Goal: Contribute content: Contribute content

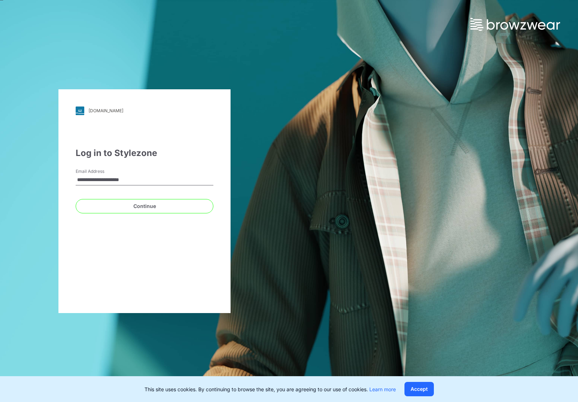
click at [160, 169] on div "**********" at bounding box center [145, 179] width 138 height 22
click at [158, 206] on button "Continue" at bounding box center [145, 206] width 138 height 14
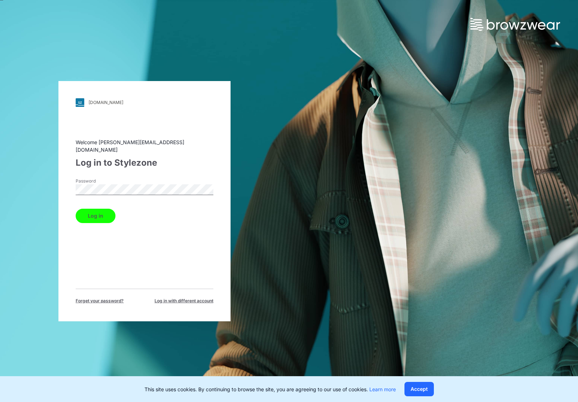
click at [95, 212] on button "Log in" at bounding box center [96, 216] width 40 height 14
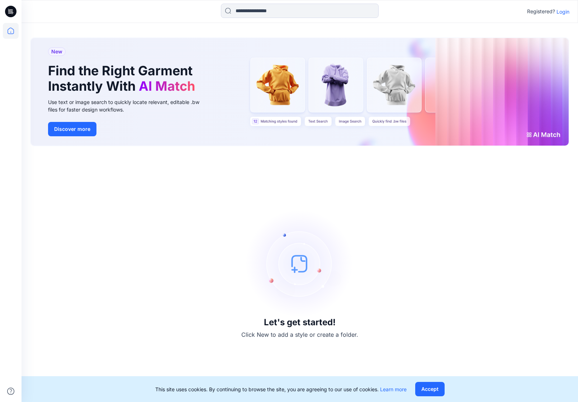
click at [564, 11] on p "Login" at bounding box center [563, 12] width 13 height 8
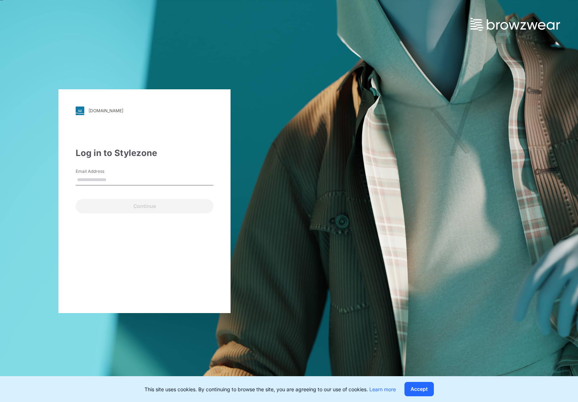
click at [100, 181] on input "Email Address" at bounding box center [145, 180] width 138 height 11
type input "**********"
click at [145, 206] on button "Continue" at bounding box center [145, 206] width 138 height 14
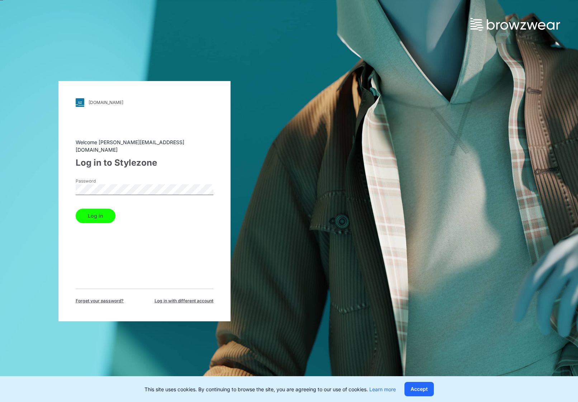
click at [95, 212] on button "Log in" at bounding box center [96, 216] width 40 height 14
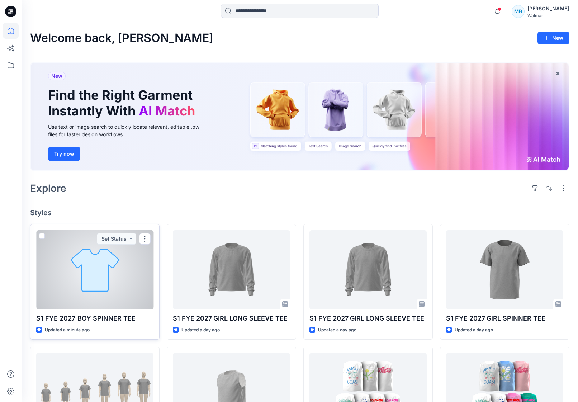
click at [105, 297] on div at bounding box center [94, 269] width 117 height 79
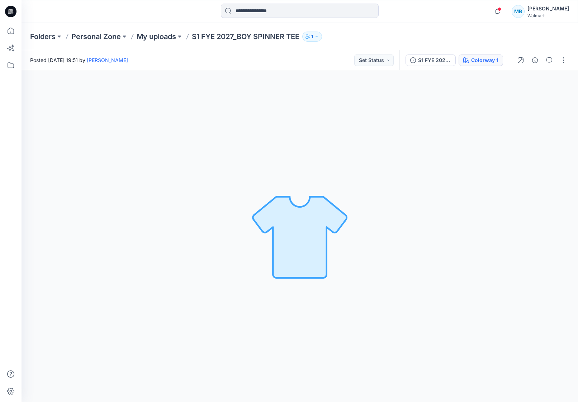
click at [497, 65] on button "Colorway 1" at bounding box center [481, 60] width 44 height 11
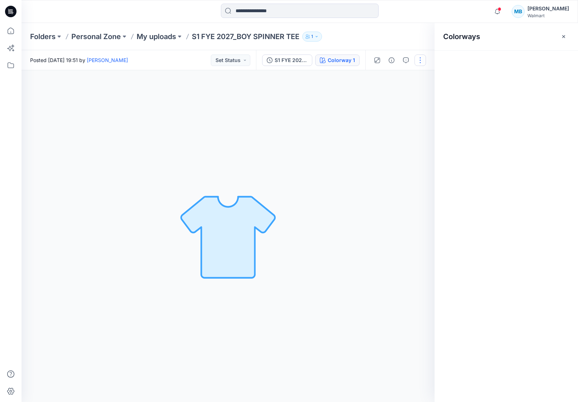
click at [420, 61] on button "button" at bounding box center [420, 60] width 11 height 11
click at [391, 95] on button "Edit" at bounding box center [390, 96] width 66 height 13
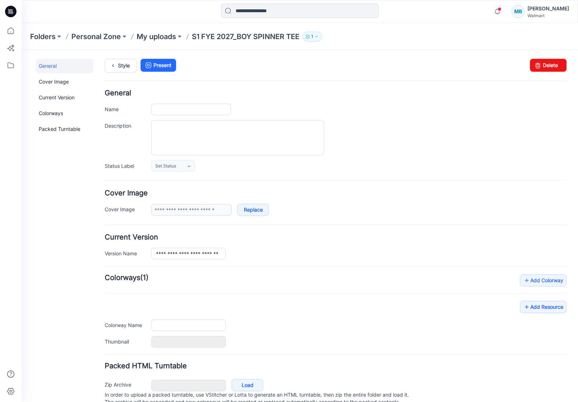
type input "**********"
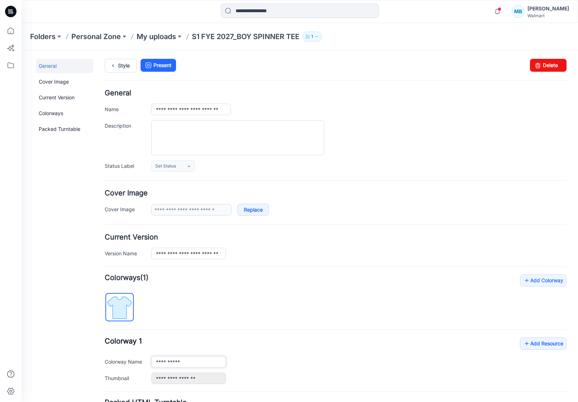
drag, startPoint x: 185, startPoint y: 363, endPoint x: 79, endPoint y: 346, distance: 107.4
click at [79, 346] on div "**********" at bounding box center [296, 254] width 548 height 409
type input "*"
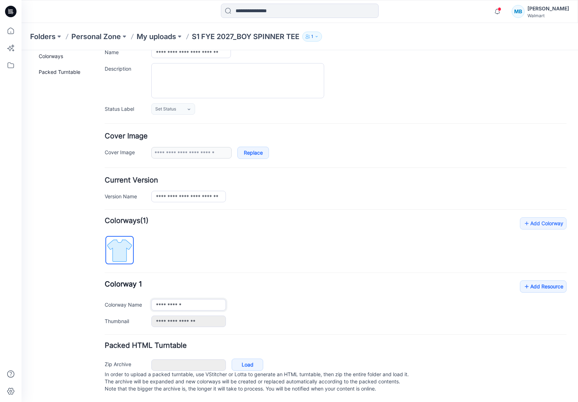
scroll to position [64, 0]
type input "**********"
drag, startPoint x: 326, startPoint y: 293, endPoint x: 323, endPoint y: 306, distance: 13.9
click at [326, 299] on div "**********" at bounding box center [358, 304] width 415 height 11
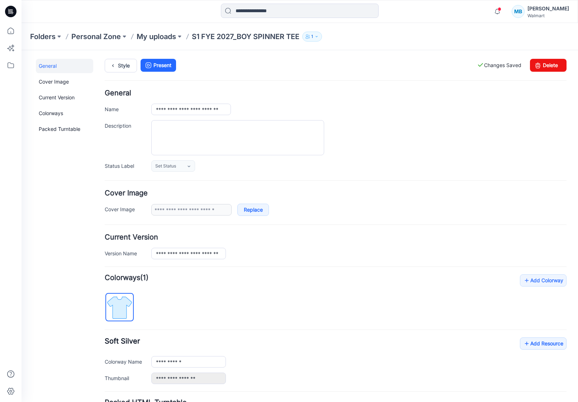
scroll to position [0, 0]
click at [172, 39] on p "My uploads" at bounding box center [156, 37] width 39 height 10
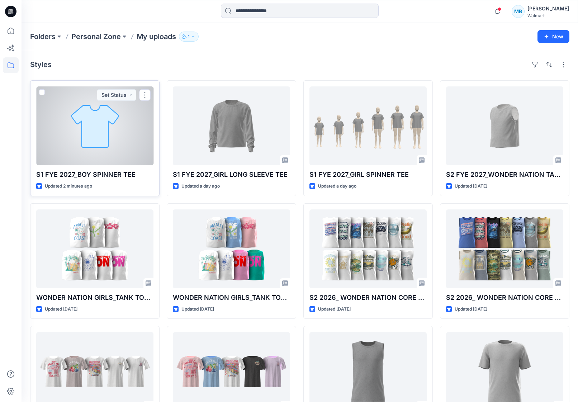
click at [90, 141] on div at bounding box center [94, 125] width 117 height 79
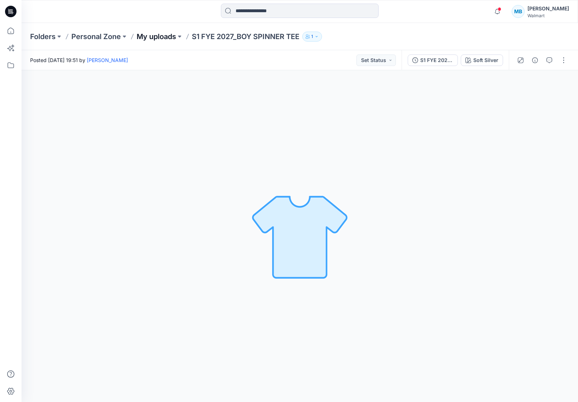
click at [166, 34] on p "My uploads" at bounding box center [156, 37] width 39 height 10
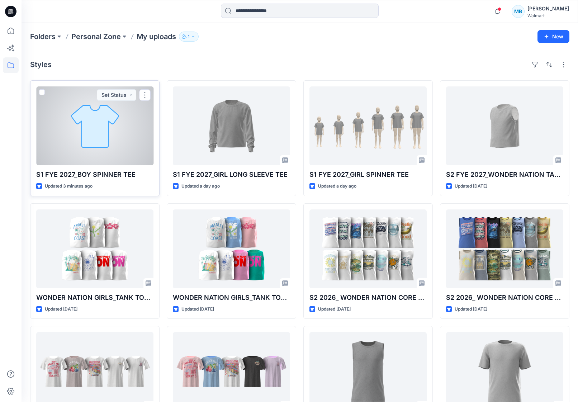
click at [76, 157] on div at bounding box center [94, 125] width 117 height 79
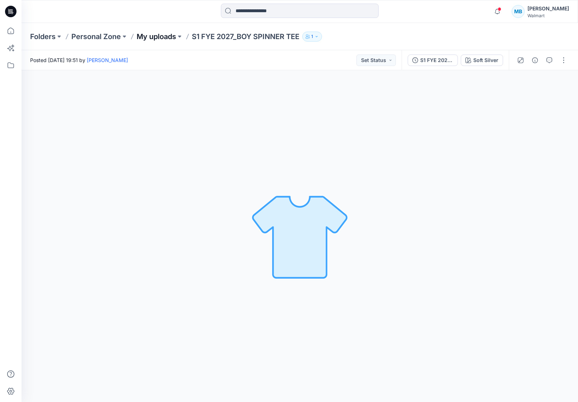
click at [167, 34] on p "My uploads" at bounding box center [156, 37] width 39 height 10
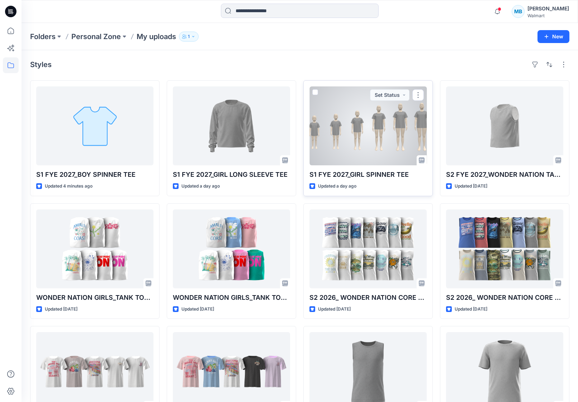
click at [395, 155] on div at bounding box center [367, 125] width 117 height 79
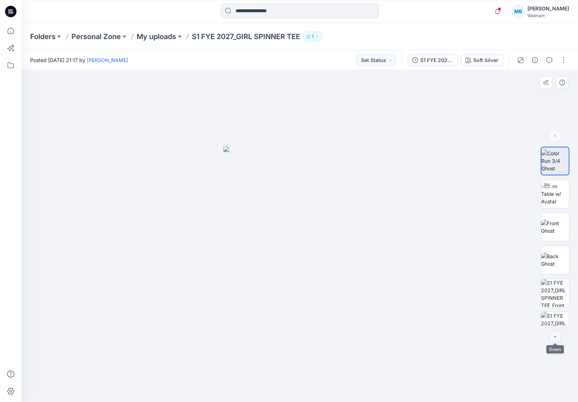
click at [555, 338] on icon "button" at bounding box center [555, 337] width 6 height 6
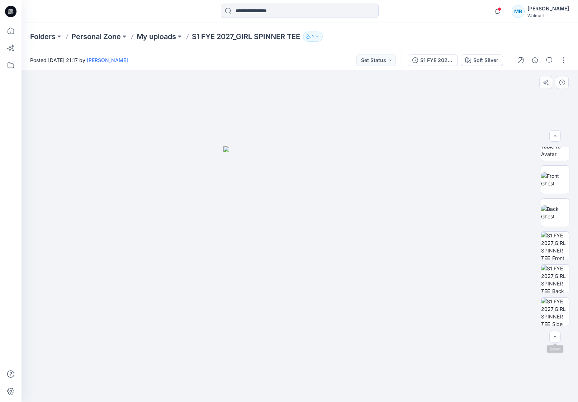
click at [555, 338] on div at bounding box center [554, 336] width 11 height 11
drag, startPoint x: 555, startPoint y: 241, endPoint x: 553, endPoint y: 250, distance: 9.7
click at [555, 241] on img at bounding box center [555, 246] width 28 height 28
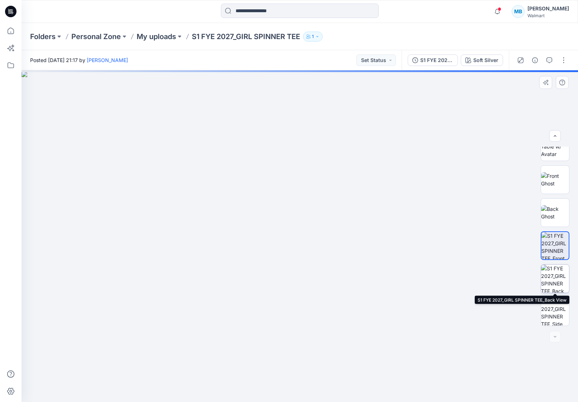
click at [557, 272] on img at bounding box center [555, 279] width 28 height 28
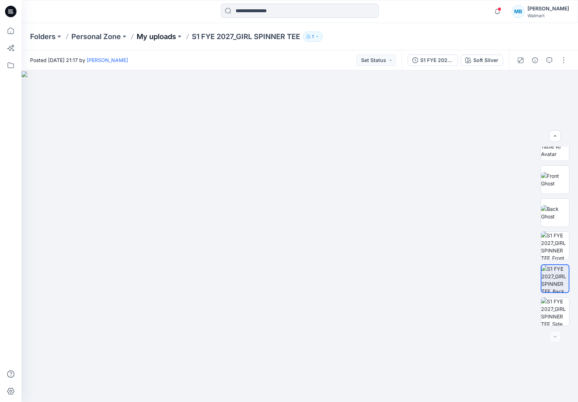
click at [145, 32] on p "My uploads" at bounding box center [156, 37] width 39 height 10
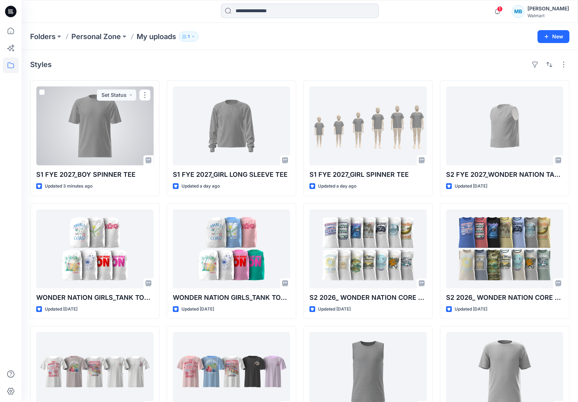
click at [82, 154] on div at bounding box center [94, 125] width 117 height 79
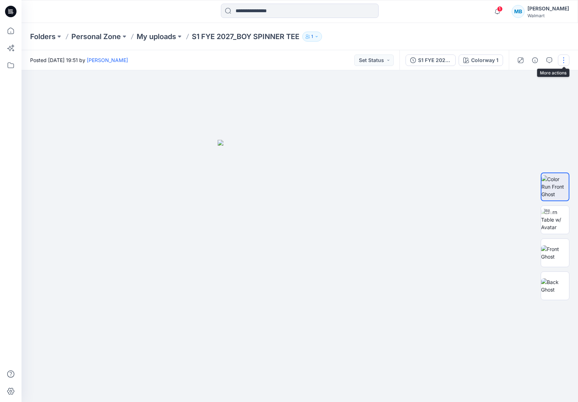
click at [559, 59] on button "button" at bounding box center [563, 60] width 11 height 11
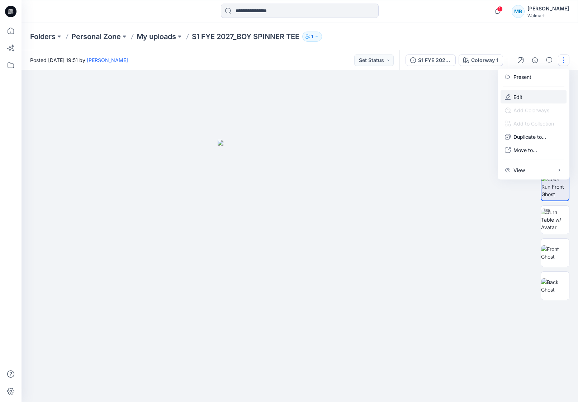
click at [529, 99] on button "Edit" at bounding box center [534, 96] width 66 height 13
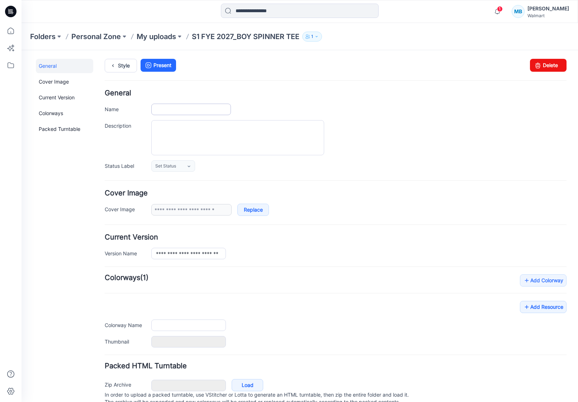
type input "**********"
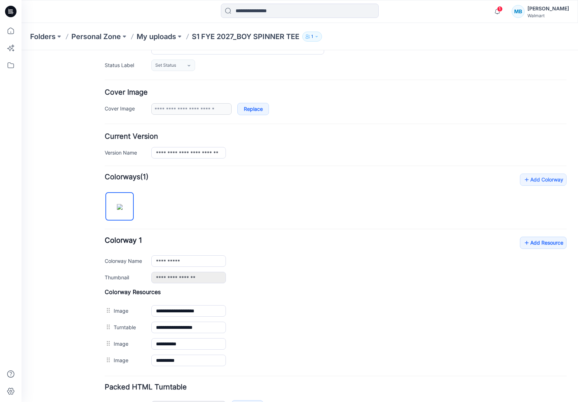
scroll to position [106, 0]
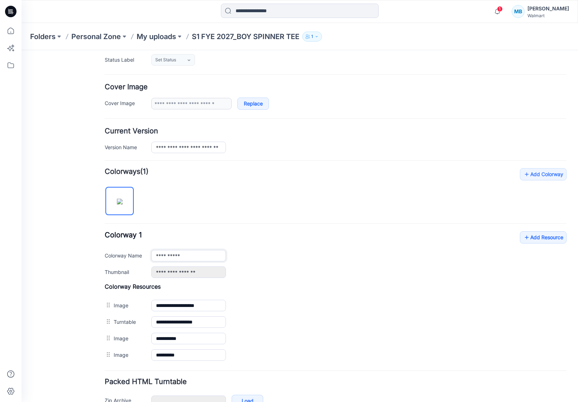
drag, startPoint x: 127, startPoint y: 244, endPoint x: 96, endPoint y: 240, distance: 31.1
click at [96, 240] on div "**********" at bounding box center [296, 191] width 548 height 494
type input "**********"
click at [22, 50] on img at bounding box center [22, 50] width 0 height 0
click at [550, 237] on link "Add Resource" at bounding box center [543, 237] width 47 height 12
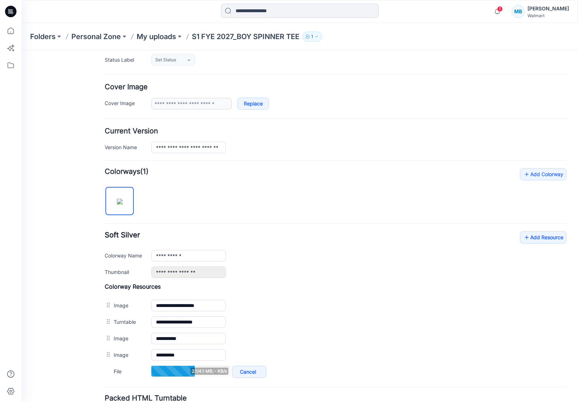
scroll to position [126, 0]
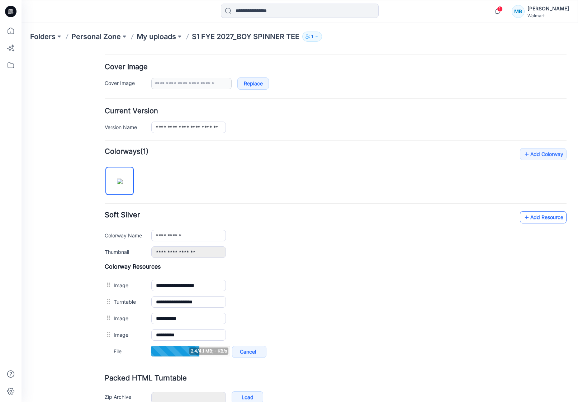
click at [525, 220] on icon at bounding box center [526, 217] width 7 height 11
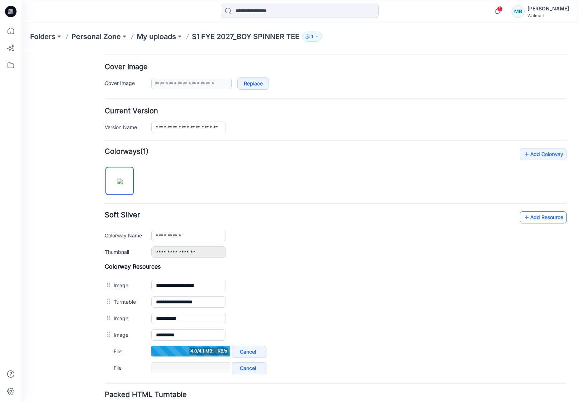
click at [554, 221] on link "Add Resource" at bounding box center [543, 217] width 47 height 12
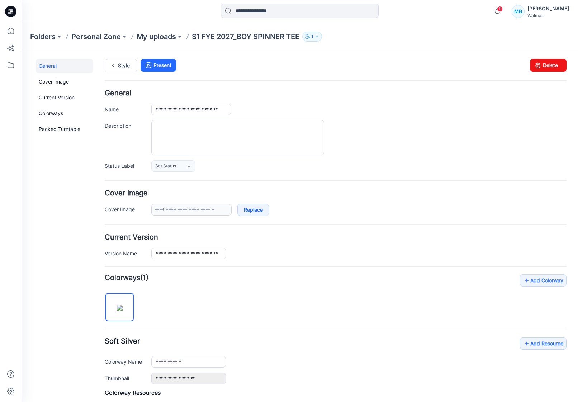
scroll to position [0, 0]
click at [163, 35] on p "My uploads" at bounding box center [156, 37] width 39 height 10
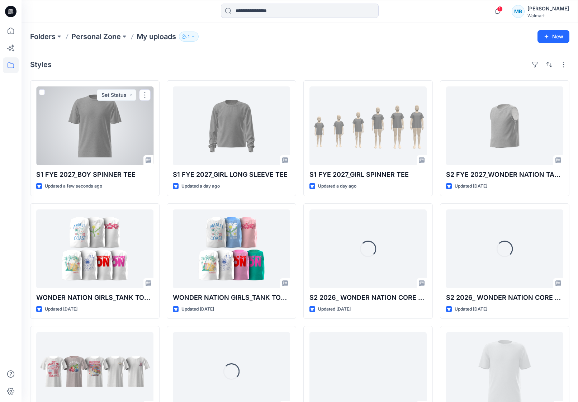
click at [83, 127] on div at bounding box center [94, 125] width 117 height 79
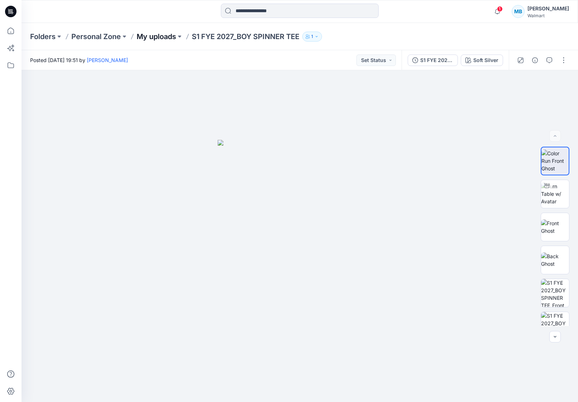
click at [152, 36] on p "My uploads" at bounding box center [156, 37] width 39 height 10
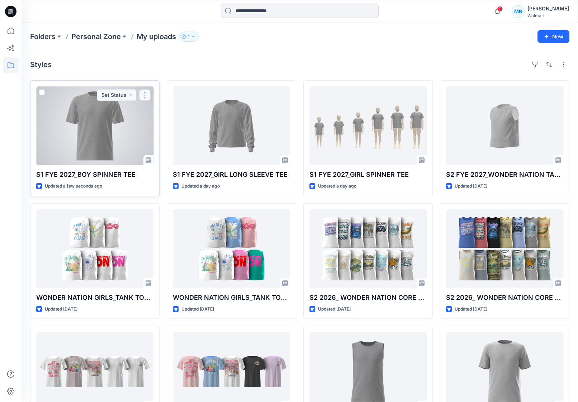
click at [146, 94] on button "button" at bounding box center [144, 94] width 11 height 11
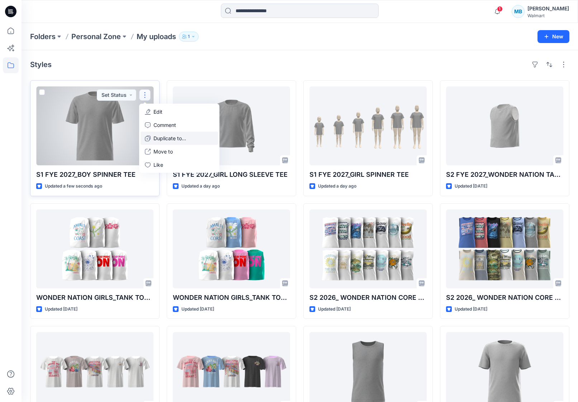
click at [177, 136] on p "Duplicate to..." at bounding box center [169, 138] width 33 height 8
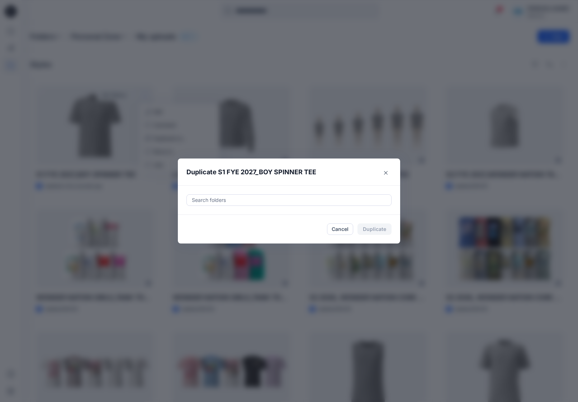
click at [279, 200] on div at bounding box center [289, 200] width 196 height 9
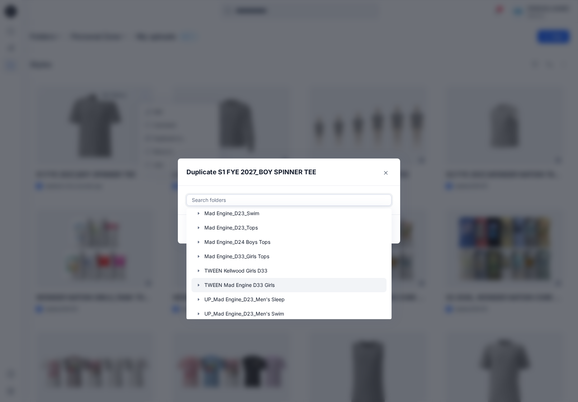
scroll to position [143, 0]
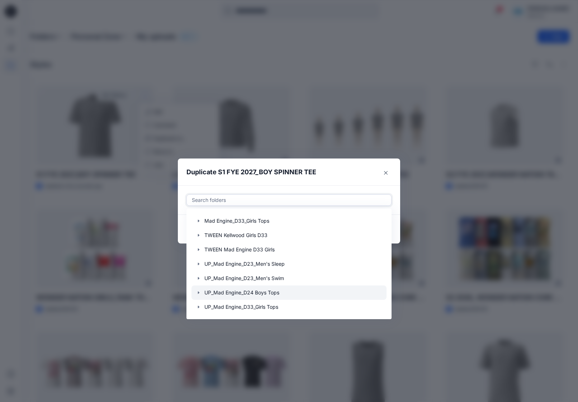
click at [199, 293] on icon "button" at bounding box center [198, 293] width 1 height 3
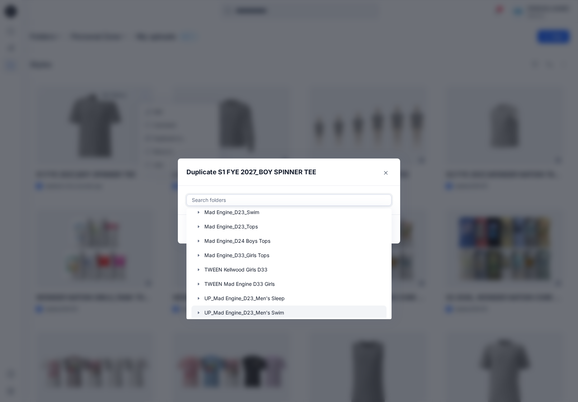
scroll to position [108, 0]
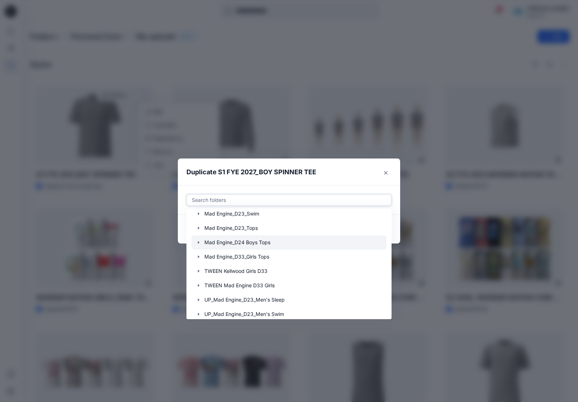
click at [199, 242] on icon "button" at bounding box center [199, 243] width 6 height 6
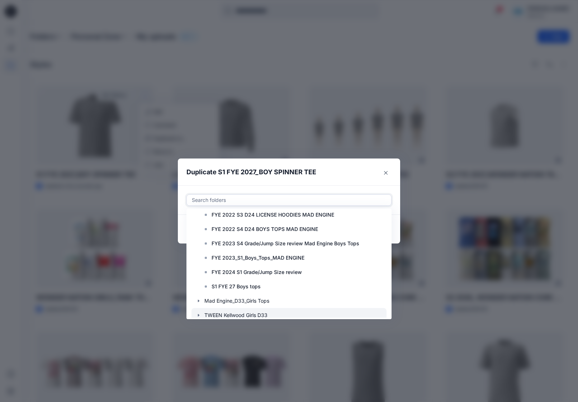
scroll to position [219, 0]
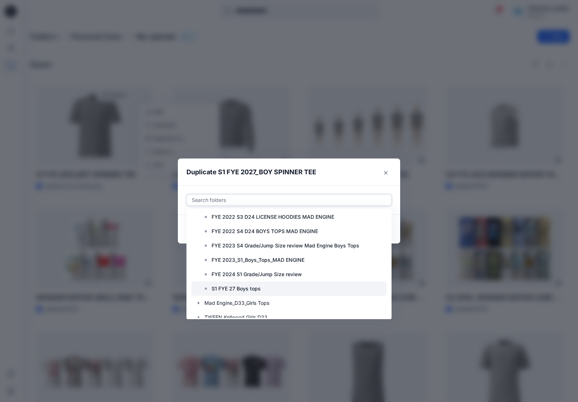
click at [268, 285] on div at bounding box center [289, 289] width 195 height 14
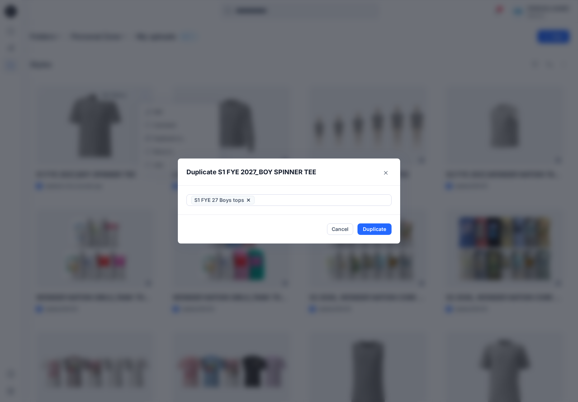
click at [298, 189] on div "S1 FYE 27 Boys tops" at bounding box center [289, 199] width 222 height 29
click at [378, 231] on button "Duplicate" at bounding box center [375, 228] width 34 height 11
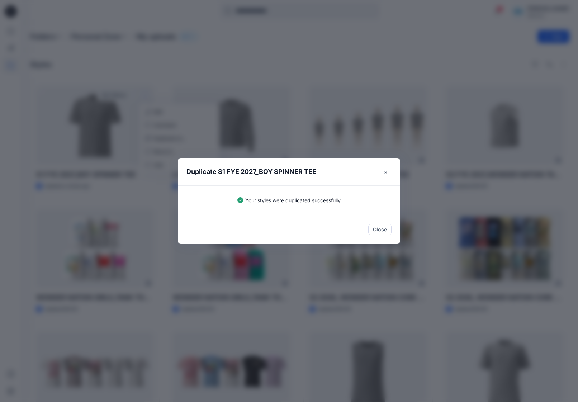
drag, startPoint x: 379, startPoint y: 232, endPoint x: 395, endPoint y: 214, distance: 23.6
click at [379, 232] on button "Close" at bounding box center [379, 229] width 23 height 11
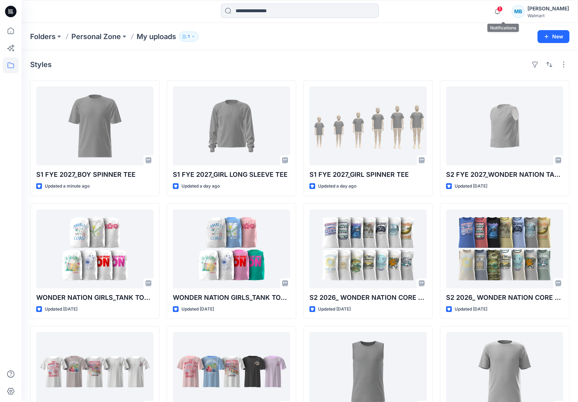
drag, startPoint x: 501, startPoint y: 10, endPoint x: 500, endPoint y: 19, distance: 9.0
click at [501, 10] on icon "button" at bounding box center [498, 11] width 14 height 14
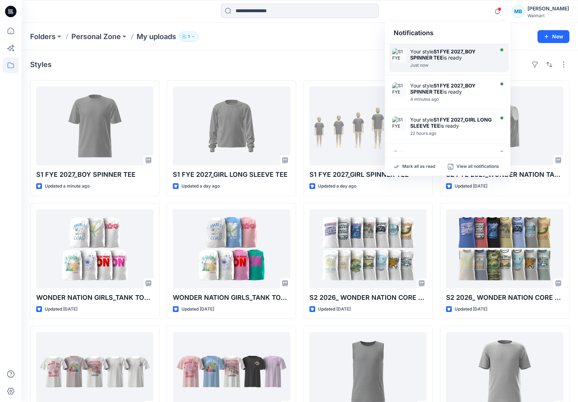
click at [440, 66] on div "Just now" at bounding box center [451, 65] width 82 height 5
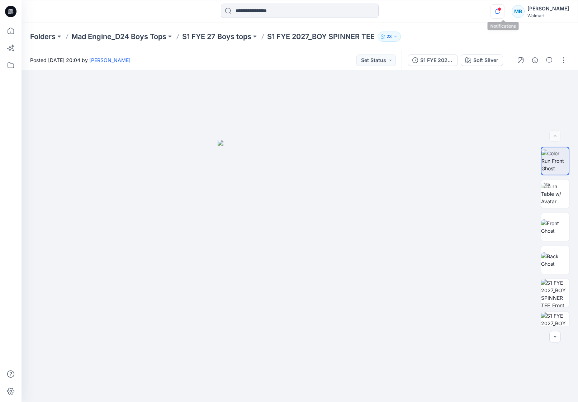
click at [500, 10] on icon "button" at bounding box center [498, 11] width 14 height 14
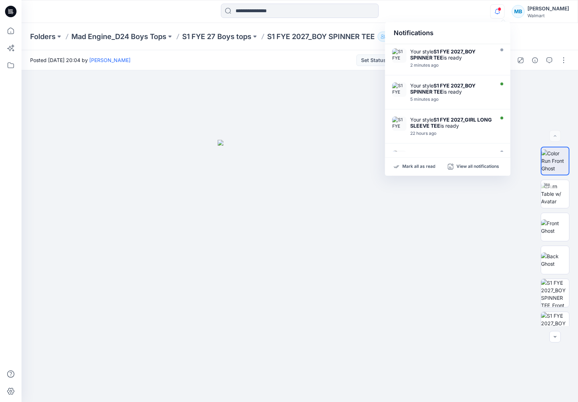
drag, startPoint x: 453, startPoint y: 84, endPoint x: 471, endPoint y: 75, distance: 20.2
click at [451, 88] on strong "S1 FYE 2027_BOY SPINNER TEE" at bounding box center [442, 88] width 65 height 12
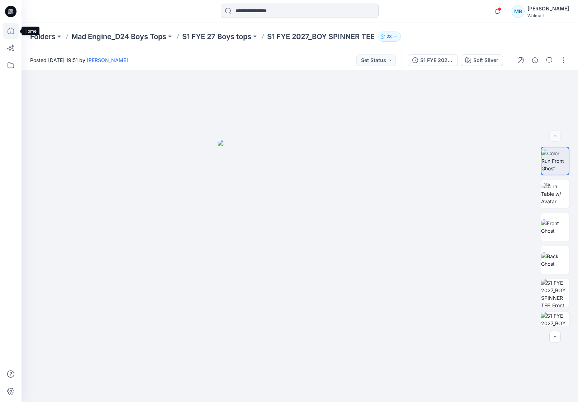
click at [8, 35] on icon at bounding box center [11, 31] width 16 height 16
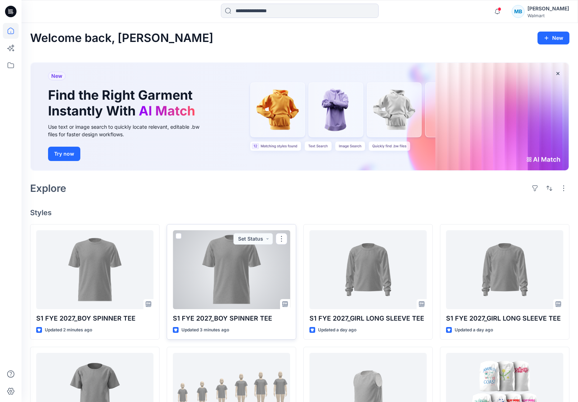
click at [252, 289] on div at bounding box center [231, 269] width 117 height 79
